Goal: Task Accomplishment & Management: Manage account settings

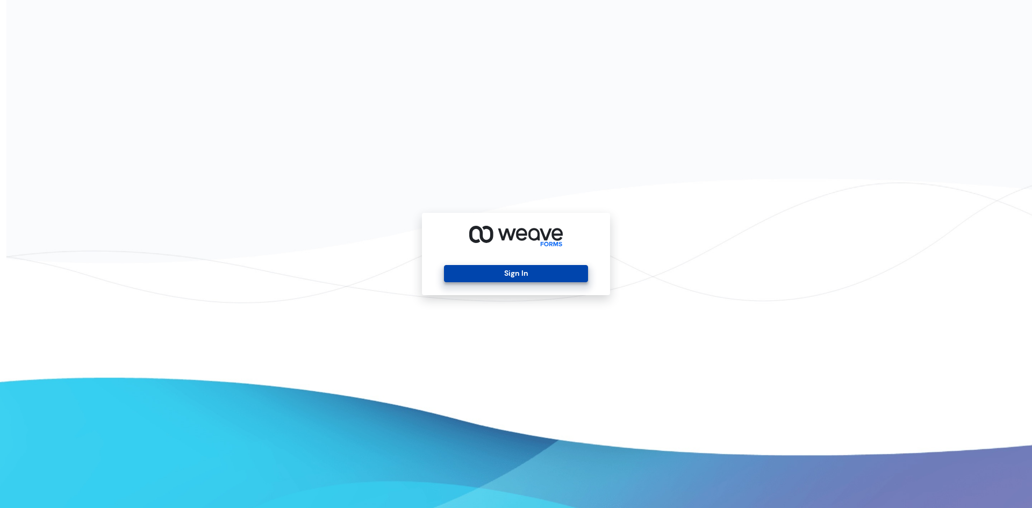
click at [526, 268] on button "Sign In" at bounding box center [515, 273] width 143 height 17
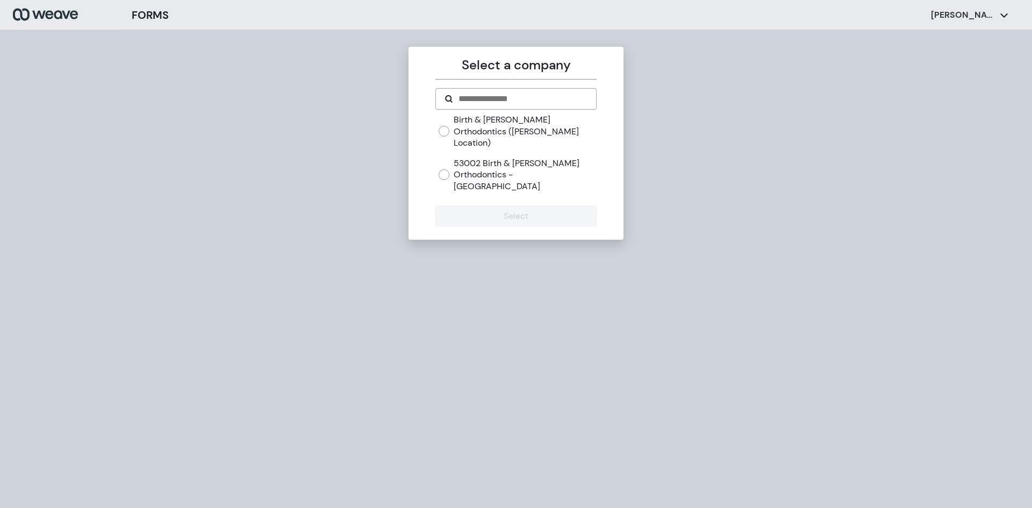
click at [463, 129] on label "Birth & [PERSON_NAME] Orthodontics ([PERSON_NAME] Location)" at bounding box center [525, 131] width 142 height 35
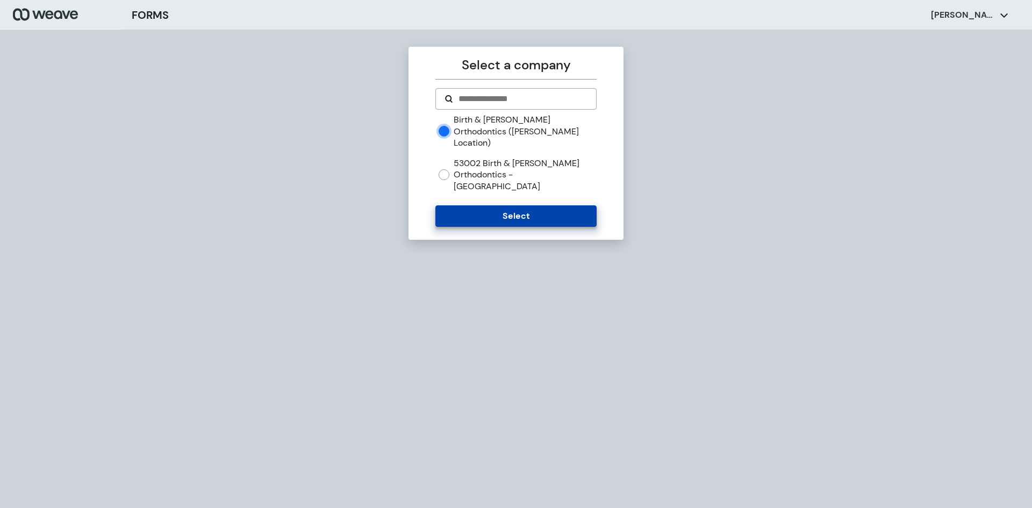
click at [482, 205] on button "Select" at bounding box center [515, 215] width 161 height 21
